Goal: Task Accomplishment & Management: Use online tool/utility

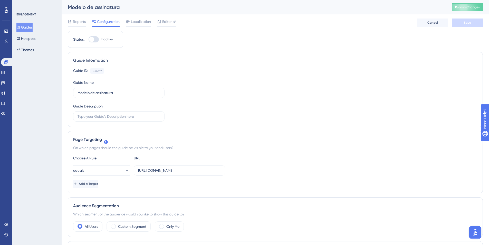
click at [33, 28] on button "Guides" at bounding box center [24, 27] width 16 height 9
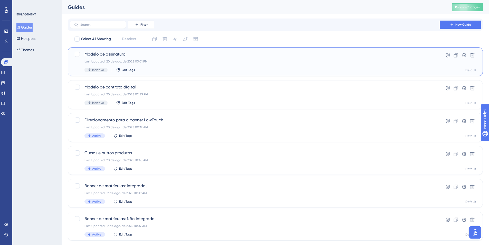
click at [113, 51] on span "Modelo de assinatura" at bounding box center [254, 54] width 341 height 6
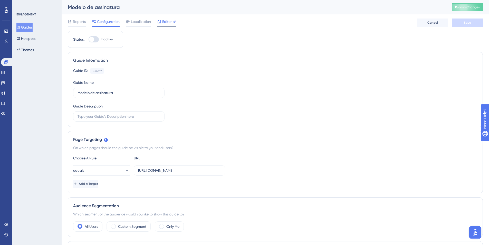
click at [163, 23] on span "Editor" at bounding box center [166, 21] width 9 height 6
click at [471, 6] on span "Publish Changes" at bounding box center [467, 7] width 25 height 4
click at [28, 28] on button "Guides" at bounding box center [24, 27] width 16 height 9
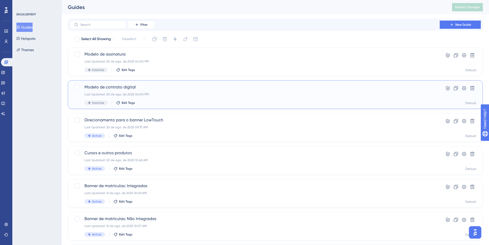
click at [125, 87] on span "Modelo de contrato digital" at bounding box center [254, 87] width 341 height 6
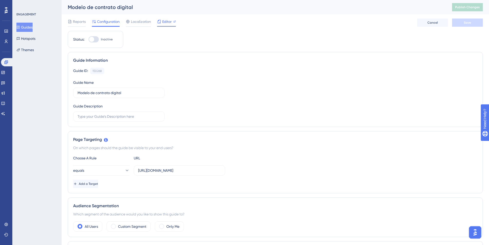
click at [169, 21] on span "Editor" at bounding box center [166, 21] width 9 height 6
